Goal: Information Seeking & Learning: Learn about a topic

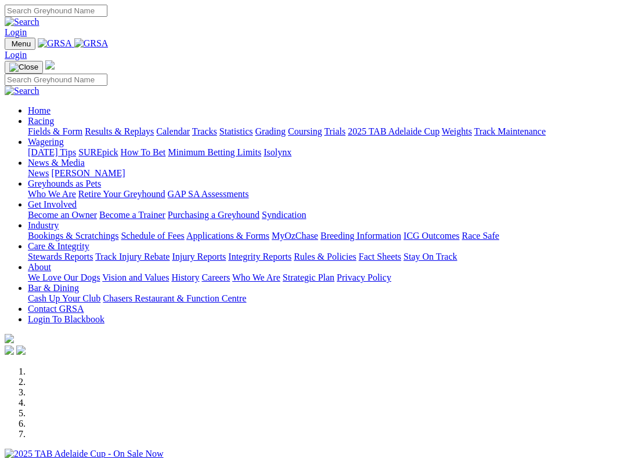
scroll to position [352, 0]
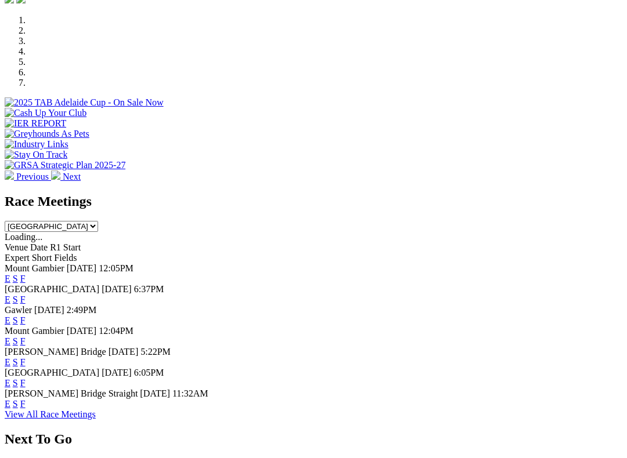
click at [26, 378] on link "F" at bounding box center [22, 383] width 5 height 10
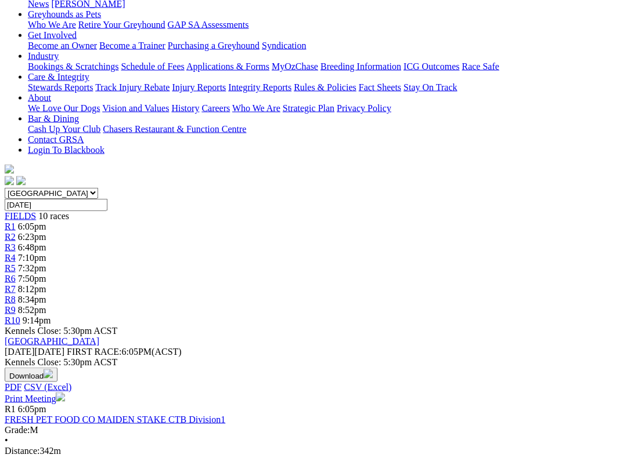
scroll to position [191, 0]
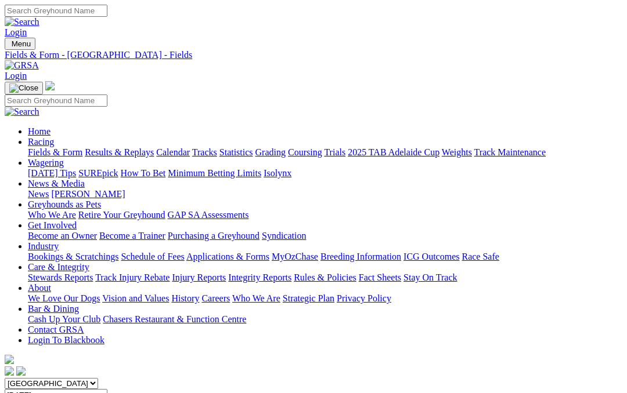
scroll to position [223, 0]
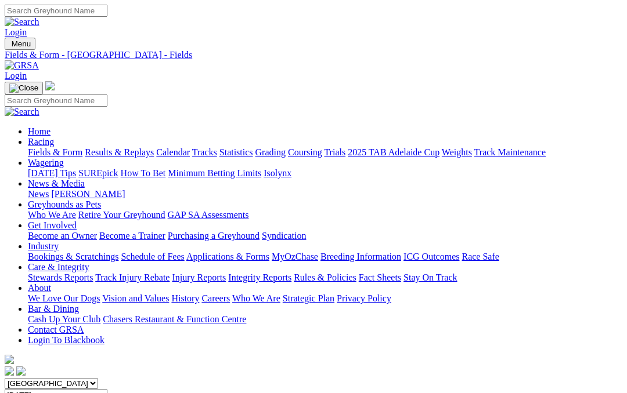
click at [89, 262] on link "Care & Integrity" at bounding box center [58, 267] width 61 height 10
click at [291, 273] on link "Integrity Reports" at bounding box center [259, 278] width 63 height 10
